Goal: Task Accomplishment & Management: Complete application form

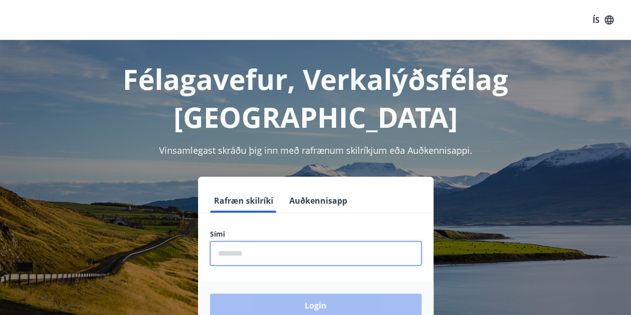
click at [301, 241] on input "phone" at bounding box center [316, 253] width 212 height 24
type input "********"
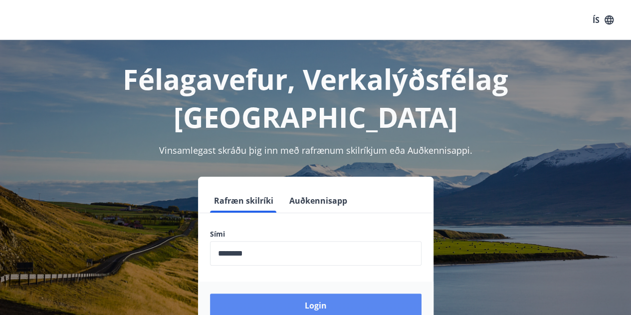
click at [314, 281] on div "Login" at bounding box center [316, 305] width 236 height 48
click at [318, 293] on button "Login" at bounding box center [316, 305] width 212 height 24
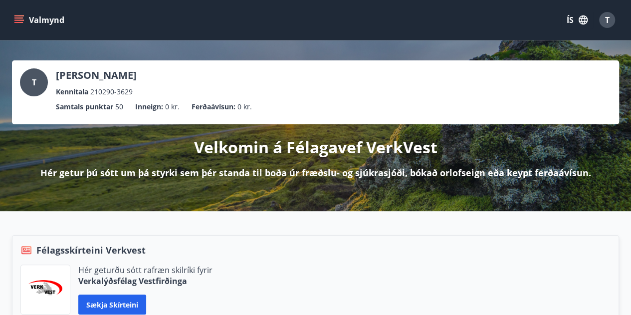
click at [16, 25] on button "Valmynd" at bounding box center [40, 20] width 56 height 18
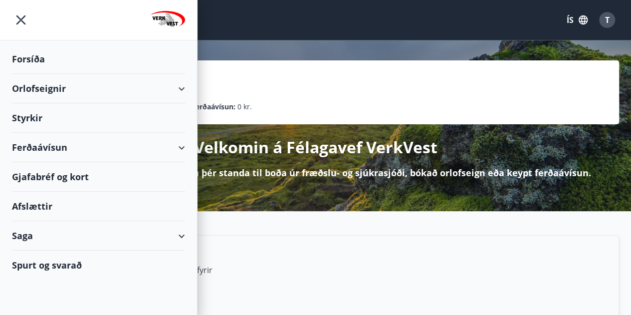
click at [86, 119] on div "Styrkir" at bounding box center [98, 117] width 173 height 29
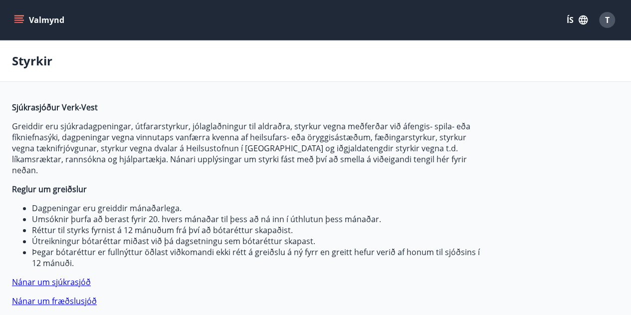
type input "***"
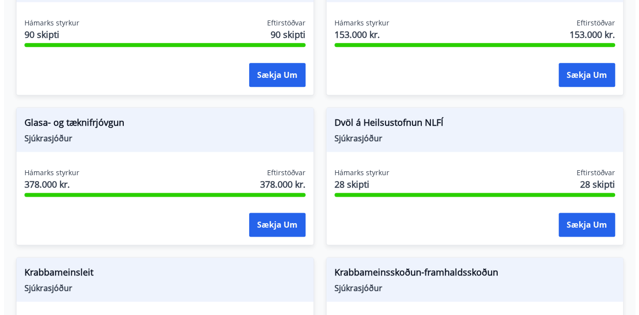
scroll to position [599, 0]
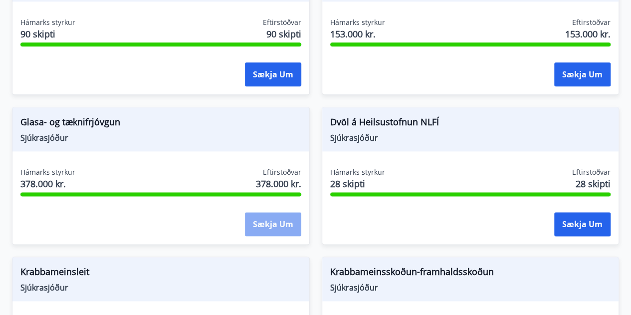
click at [269, 220] on button "Sækja um" at bounding box center [273, 224] width 56 height 24
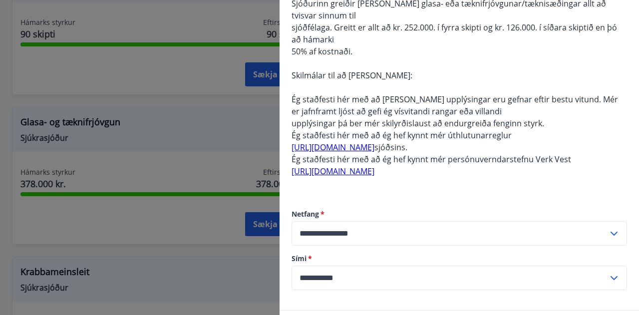
scroll to position [133, 0]
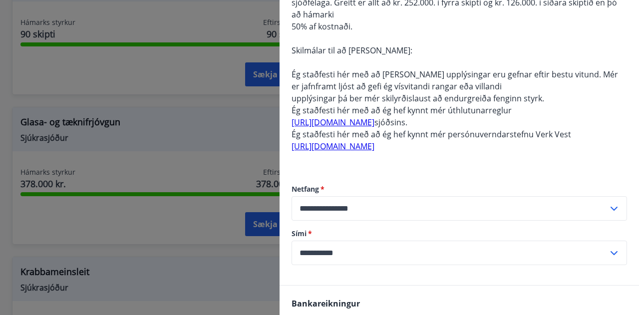
click at [358, 124] on link "[URL][DOMAIN_NAME]" at bounding box center [332, 122] width 83 height 11
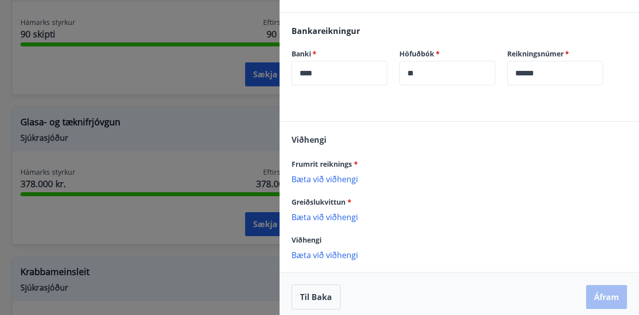
scroll to position [411, 0]
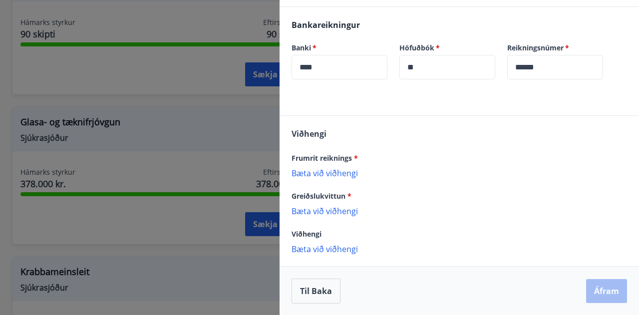
click at [320, 175] on p "Bæta við viðhengi" at bounding box center [458, 173] width 335 height 10
click at [323, 170] on p "Bæta við viðhengi" at bounding box center [458, 173] width 335 height 10
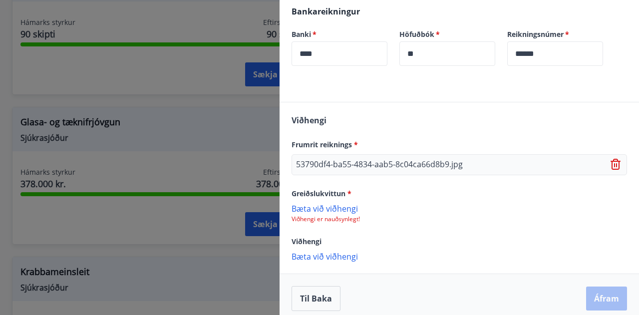
scroll to position [432, 0]
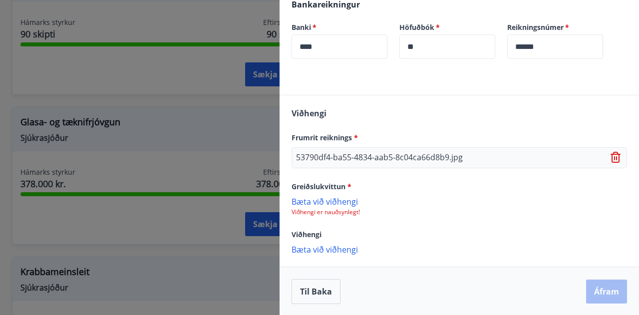
click at [319, 202] on p "Bæta við viðhengi" at bounding box center [458, 201] width 335 height 10
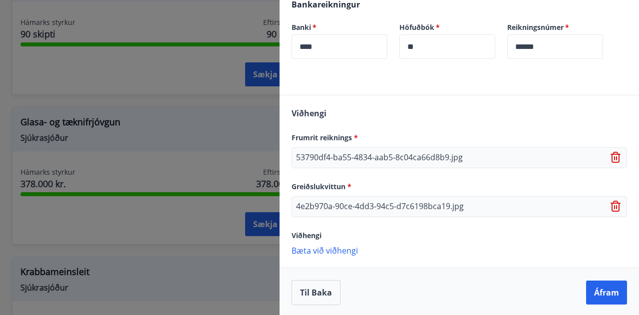
scroll to position [432, 0]
click at [595, 294] on button "Áfram" at bounding box center [606, 292] width 41 height 24
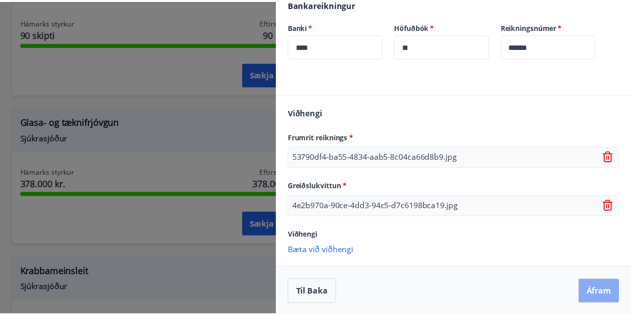
scroll to position [0, 0]
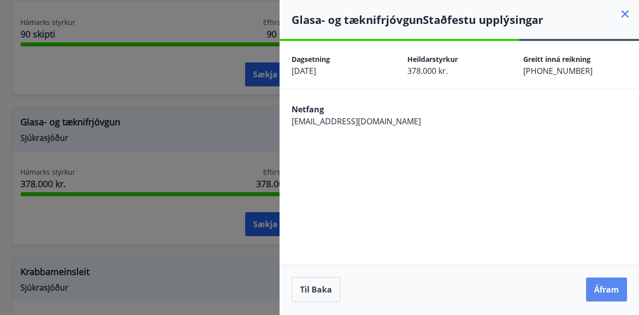
click at [605, 292] on button "Áfram" at bounding box center [606, 289] width 41 height 24
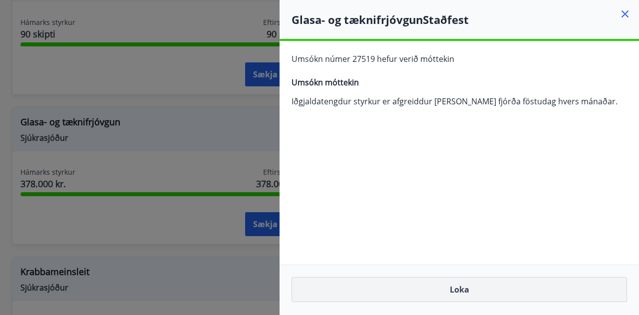
click at [515, 283] on button "Loka" at bounding box center [458, 289] width 335 height 25
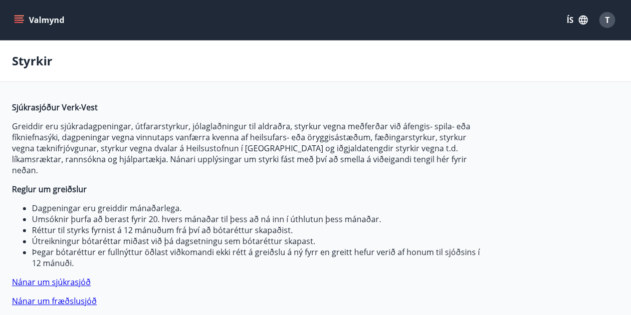
click at [44, 23] on button "Valmynd" at bounding box center [40, 20] width 56 height 18
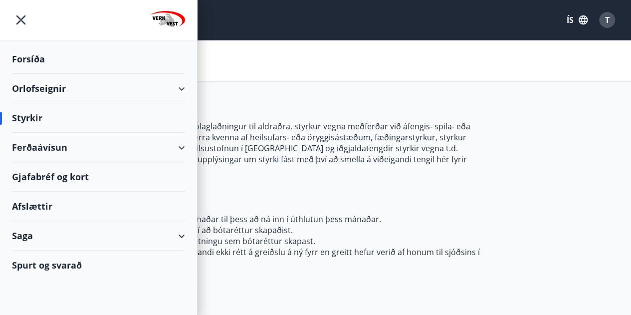
click at [41, 210] on div "Afslættir" at bounding box center [98, 206] width 173 height 29
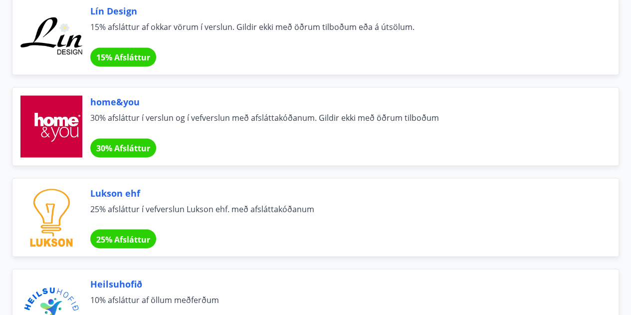
scroll to position [665, 0]
